Goal: Task Accomplishment & Management: Manage account settings

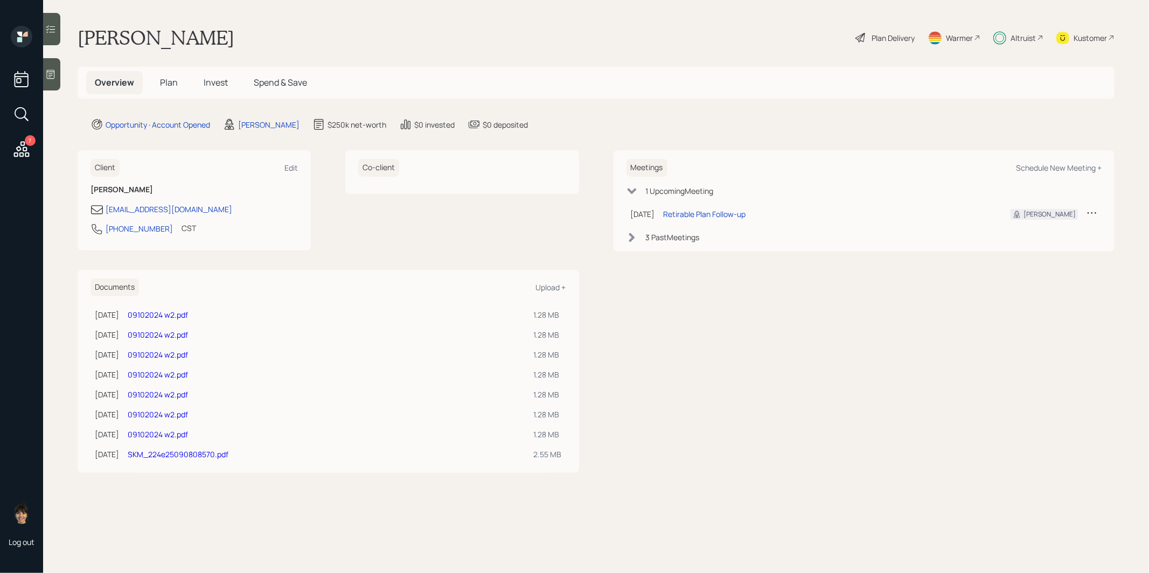
click at [171, 81] on span "Plan" at bounding box center [169, 83] width 18 height 12
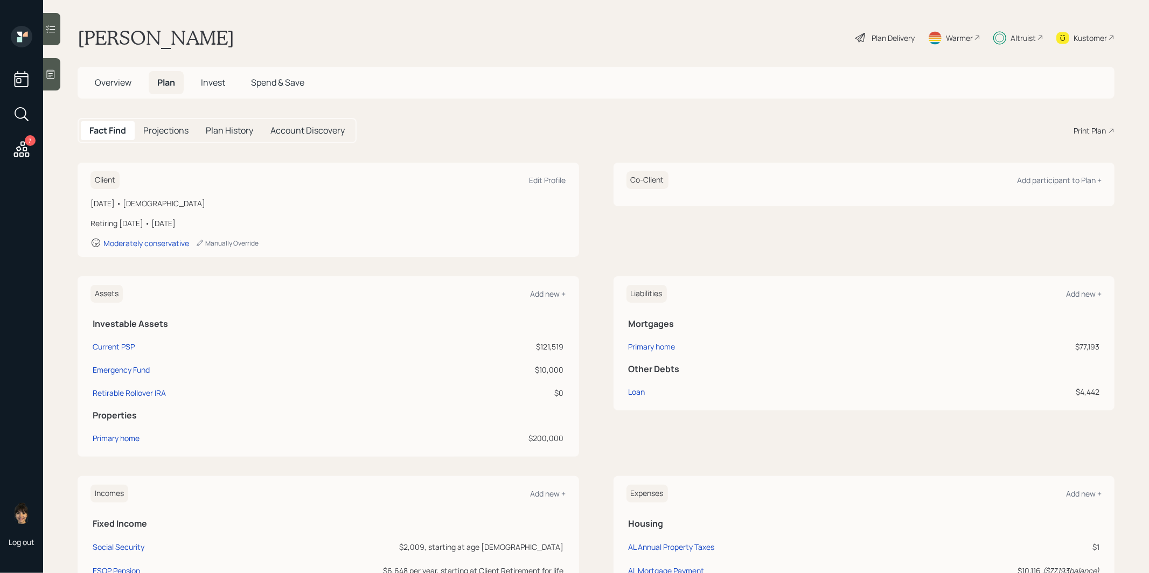
click at [221, 82] on span "Invest" at bounding box center [213, 83] width 24 height 12
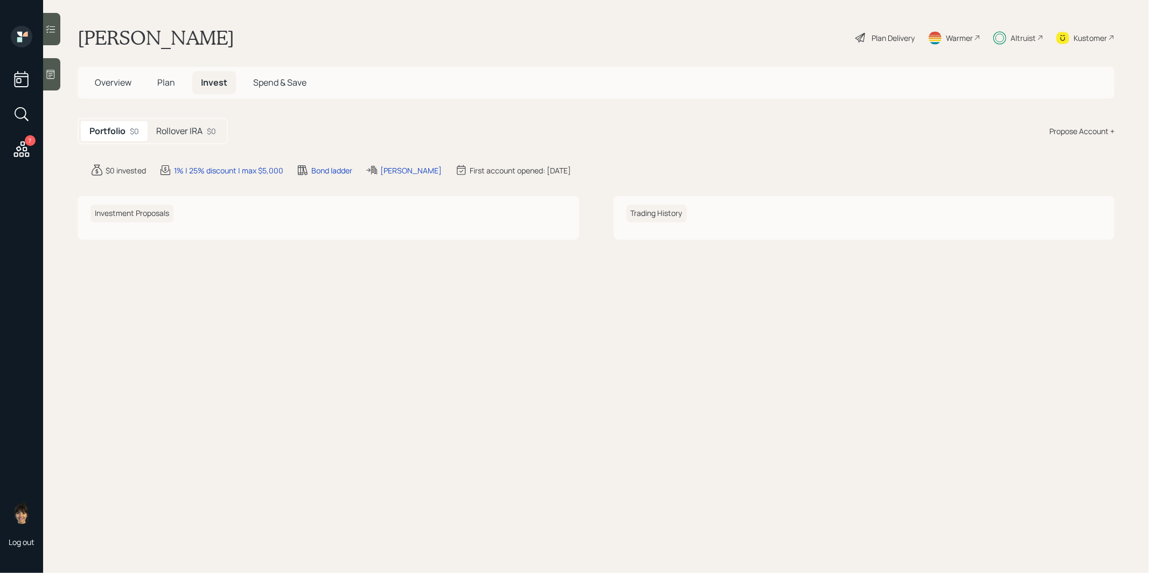
click at [166, 133] on h5 "Rollover IRA" at bounding box center [179, 131] width 46 height 10
